Goal: Task Accomplishment & Management: Use online tool/utility

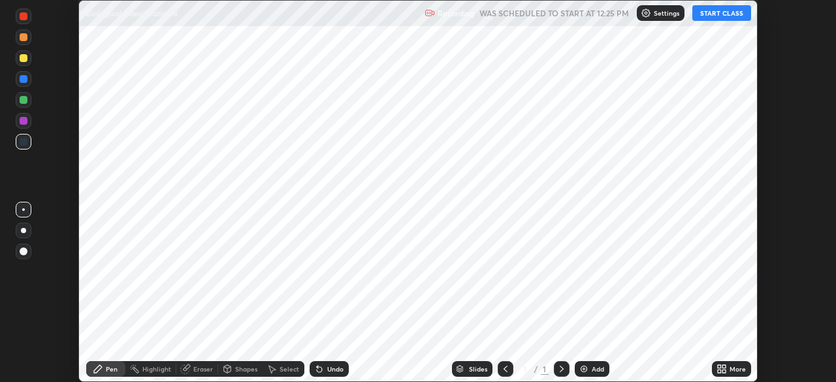
scroll to position [382, 836]
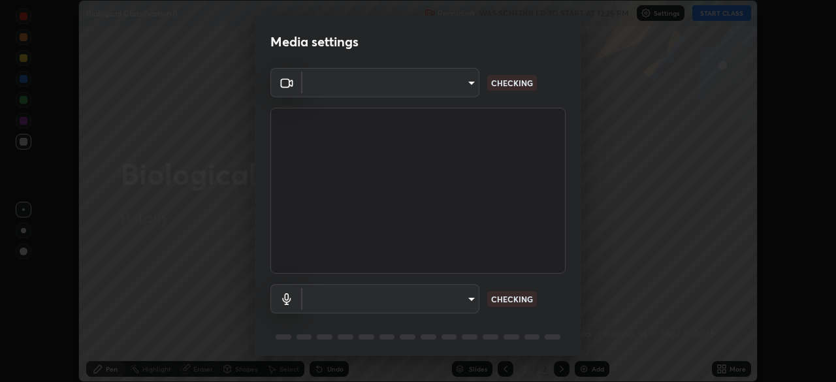
click at [438, 90] on body "Erase all Biological Classification 8 Recording WAS SCHEDULED TO START AT 12:25…" at bounding box center [418, 191] width 836 height 382
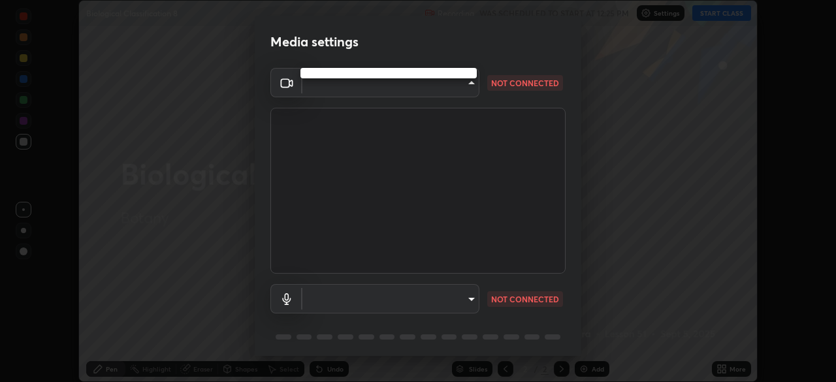
type input "ddeb460be698feac5301e169f53eca599c89e620ae617368e30cc776484c20c4"
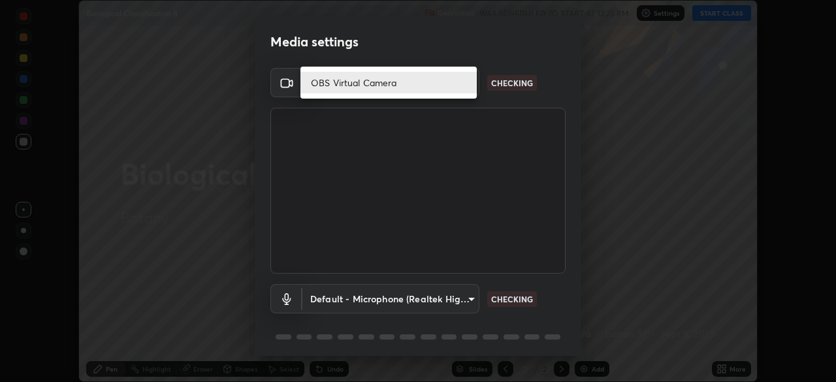
click at [415, 81] on li "OBS Virtual Camera" at bounding box center [388, 83] width 176 height 22
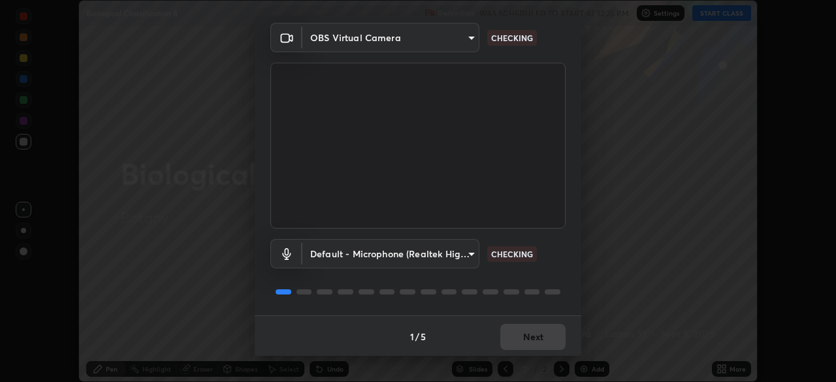
scroll to position [46, 0]
click at [445, 255] on body "Erase all Biological Classification 8 Recording WAS SCHEDULED TO START AT 12:25…" at bounding box center [418, 191] width 836 height 382
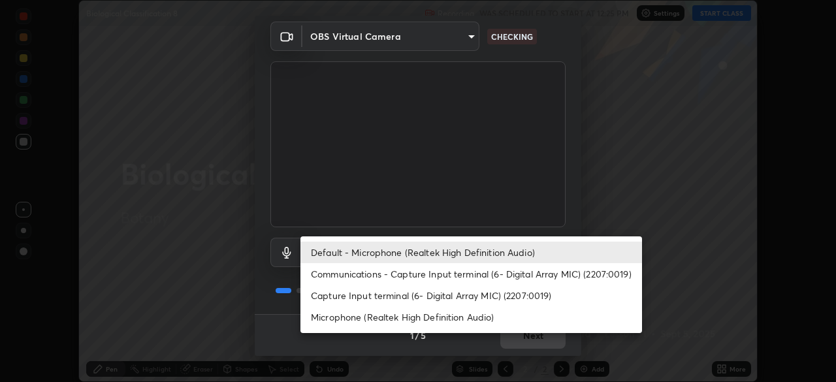
click at [446, 272] on li "Communications - Capture Input terminal (6- Digital Array MIC) (2207:0019)" at bounding box center [471, 274] width 342 height 22
type input "communications"
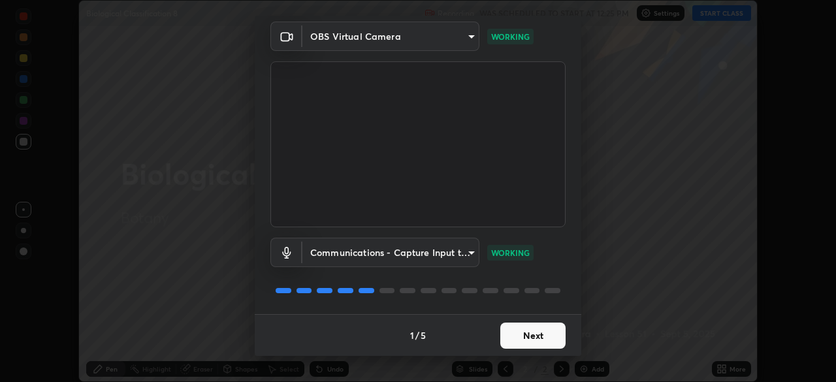
click at [551, 344] on button "Next" at bounding box center [532, 336] width 65 height 26
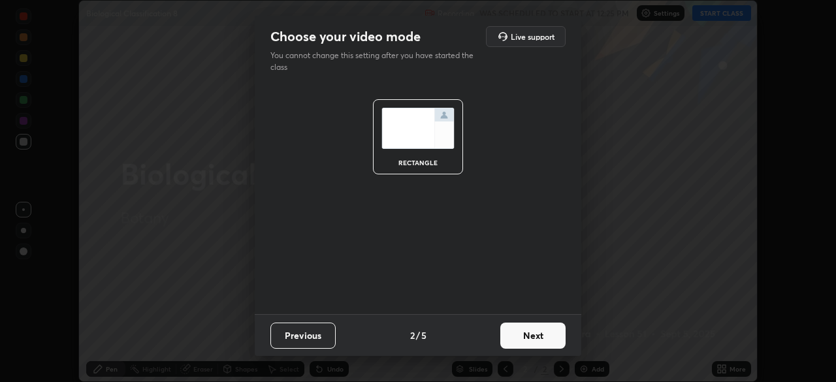
click at [543, 340] on button "Next" at bounding box center [532, 336] width 65 height 26
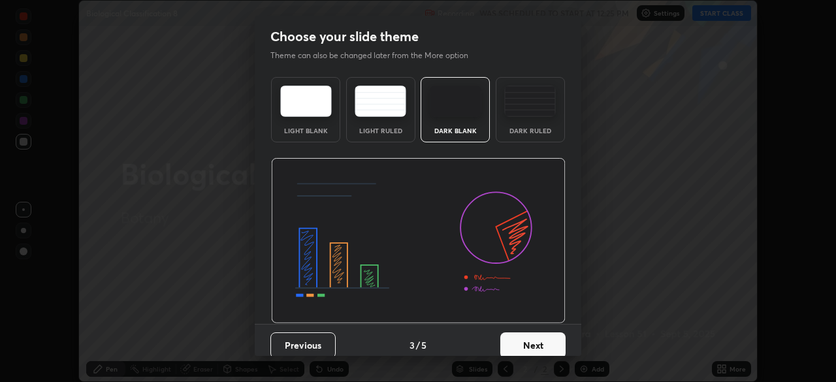
click at [557, 349] on button "Next" at bounding box center [532, 345] width 65 height 26
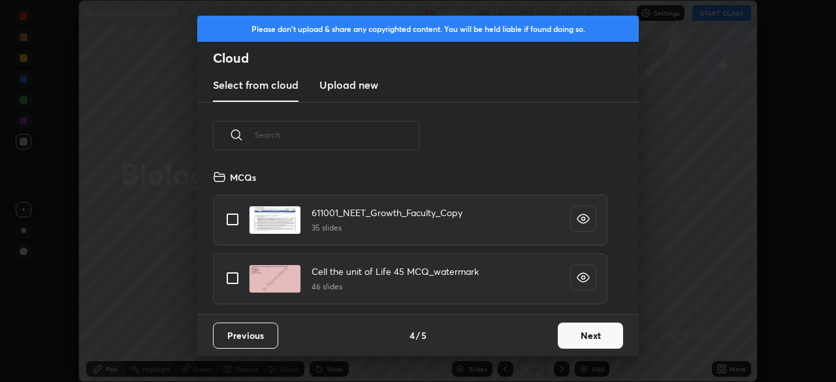
scroll to position [145, 419]
click at [579, 344] on button "Next" at bounding box center [590, 336] width 65 height 26
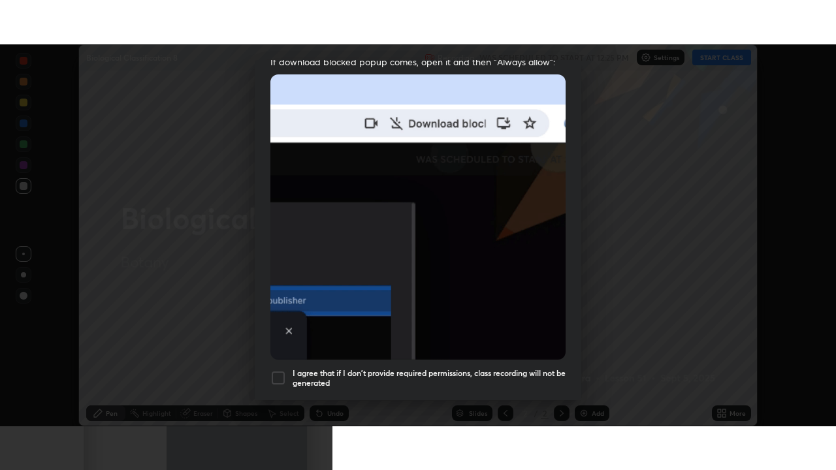
scroll to position [313, 0]
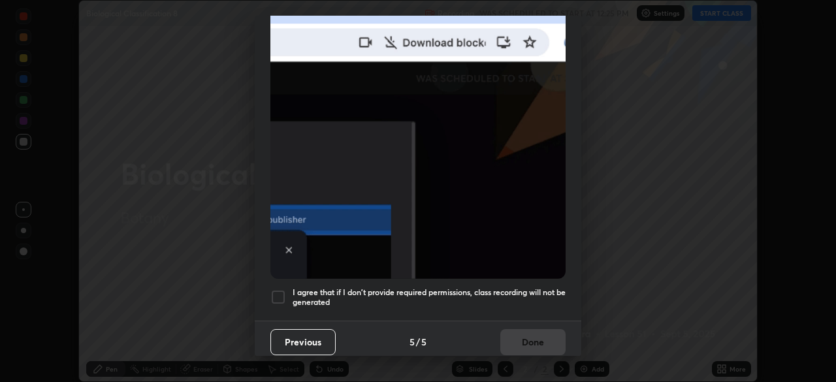
click at [279, 289] on div at bounding box center [278, 297] width 16 height 16
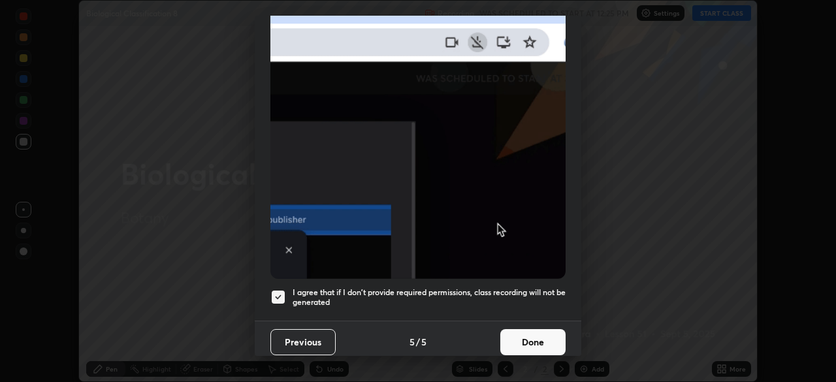
click at [533, 341] on button "Done" at bounding box center [532, 342] width 65 height 26
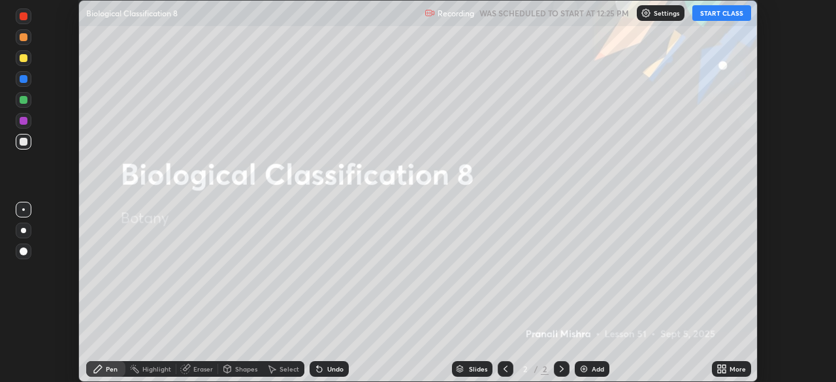
click at [715, 14] on button "START CLASS" at bounding box center [721, 13] width 59 height 16
click at [732, 366] on div "More" at bounding box center [738, 369] width 16 height 7
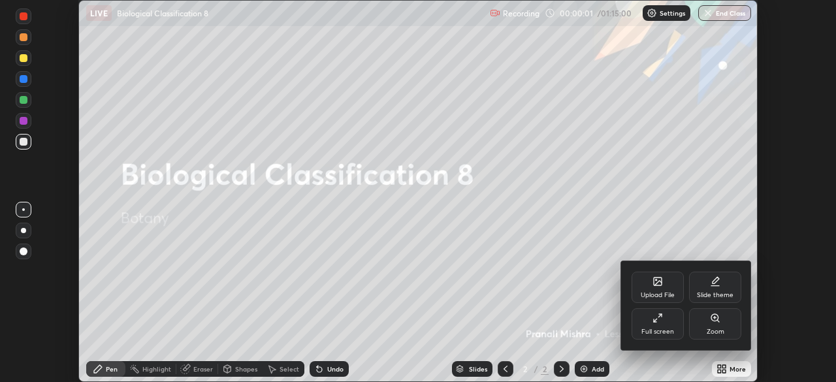
click at [664, 329] on div "Full screen" at bounding box center [657, 332] width 33 height 7
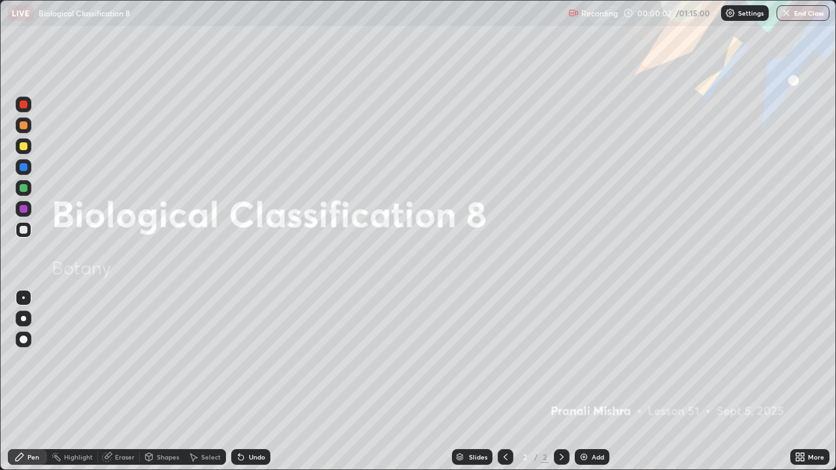
scroll to position [470, 836]
click at [803, 15] on button "End Class" at bounding box center [803, 13] width 53 height 16
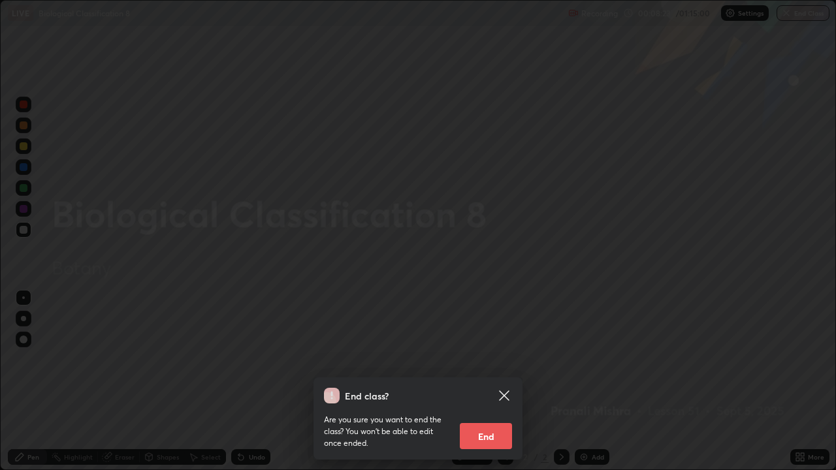
click at [508, 381] on button "End" at bounding box center [486, 436] width 52 height 26
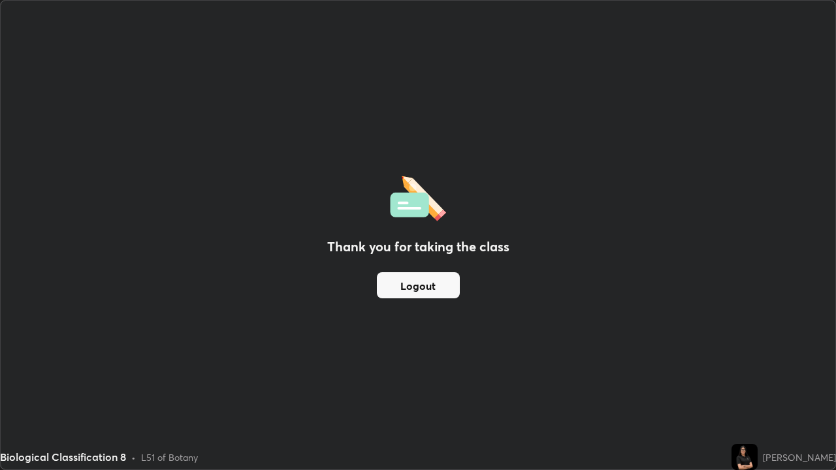
click at [436, 281] on button "Logout" at bounding box center [418, 285] width 83 height 26
